Goal: Find specific page/section: Find specific page/section

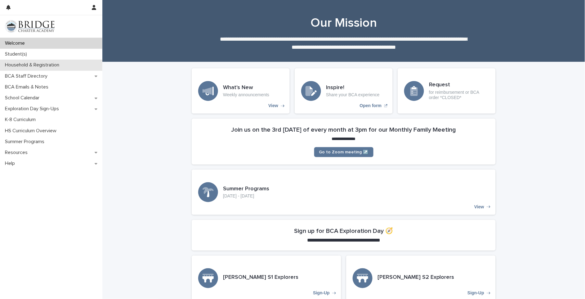
click at [30, 64] on p "Household & Registration" at bounding box center [33, 65] width 62 height 6
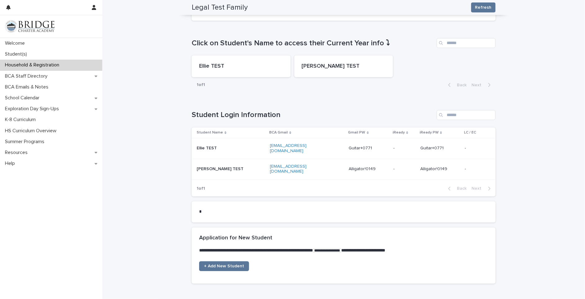
scroll to position [345, 0]
